Goal: Use online tool/utility: Utilize a website feature to perform a specific function

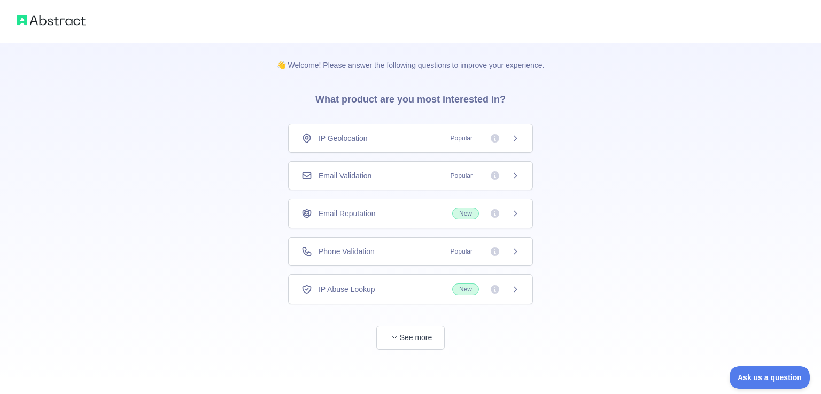
click at [394, 243] on div "Phone Validation Popular" at bounding box center [410, 251] width 245 height 29
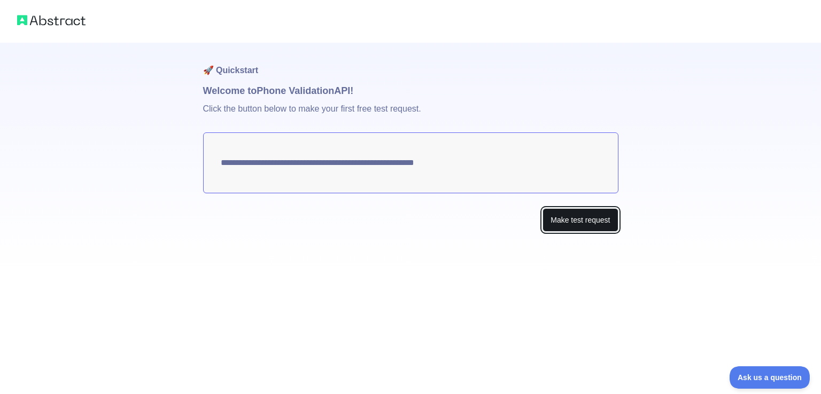
click at [563, 225] on button "Make test request" at bounding box center [579, 220] width 75 height 24
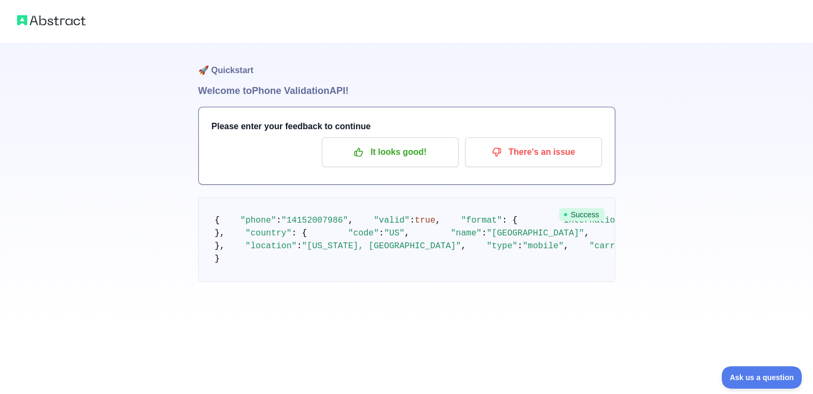
scroll to position [84, 0]
click at [378, 143] on p "It looks good!" at bounding box center [390, 152] width 121 height 18
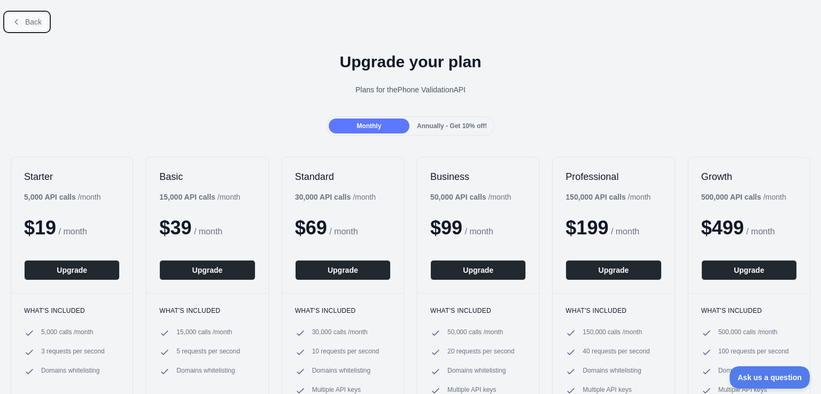
click at [39, 19] on span "Back" at bounding box center [33, 22] width 17 height 9
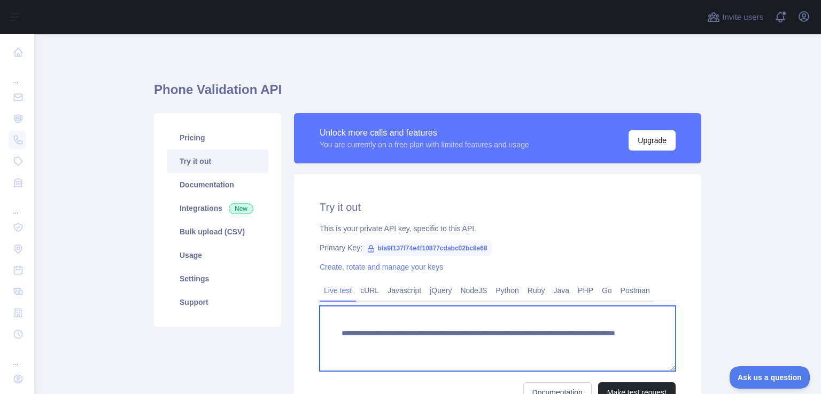
drag, startPoint x: 333, startPoint y: 336, endPoint x: 519, endPoint y: 354, distance: 187.3
click at [519, 354] on textarea "**********" at bounding box center [497, 338] width 356 height 65
